Goal: Check status

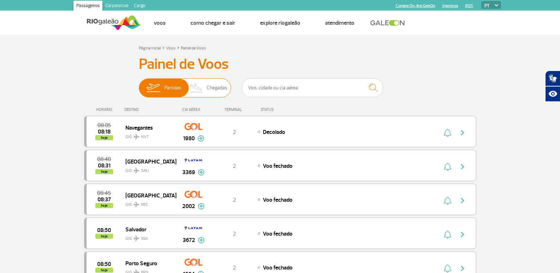
click at [209, 85] on span "Chegadas" at bounding box center [217, 88] width 21 height 18
click at [139, 85] on input "Partidas Chegadas" at bounding box center [139, 85] width 0 height 0
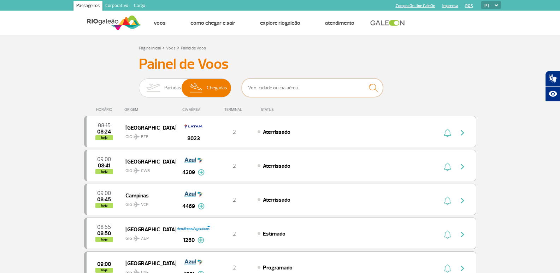
click at [316, 83] on input "text" at bounding box center [312, 88] width 141 height 19
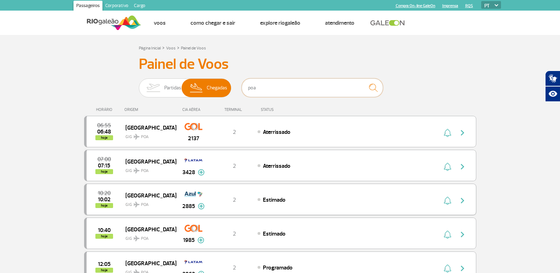
type input "poa"
click at [463, 201] on img "button" at bounding box center [463, 201] width 8 height 8
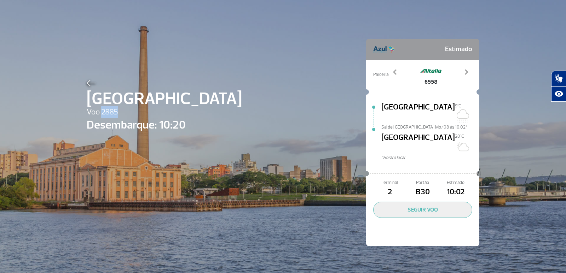
drag, startPoint x: 100, startPoint y: 110, endPoint x: 123, endPoint y: 112, distance: 23.1
click at [123, 112] on span "Voo 2885" at bounding box center [164, 112] width 155 height 12
copy span "2885"
click at [87, 83] on img at bounding box center [91, 83] width 9 height 6
